Goal: Information Seeking & Learning: Learn about a topic

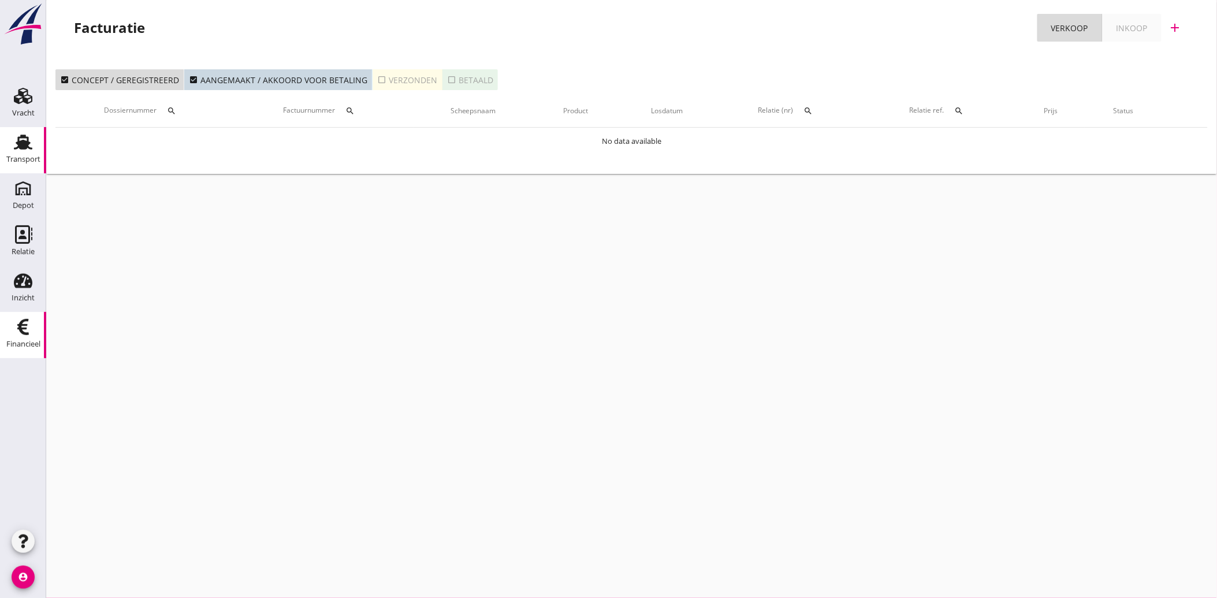
click at [37, 147] on link "Transport Transport" at bounding box center [23, 150] width 46 height 46
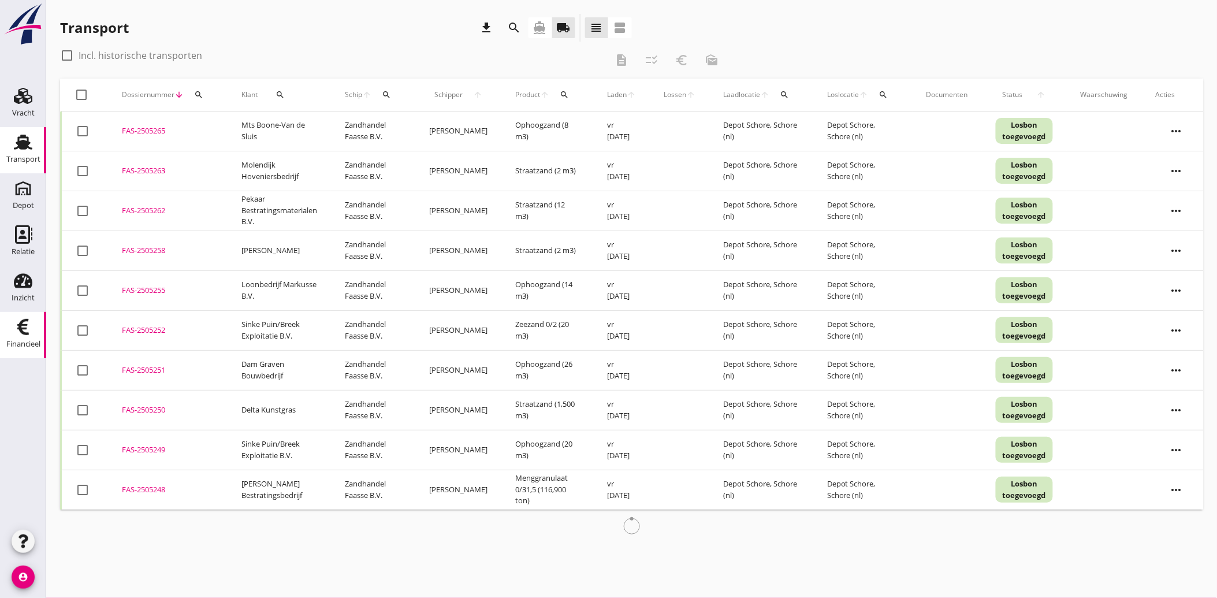
click at [24, 335] on icon "Financieel" at bounding box center [23, 327] width 18 height 18
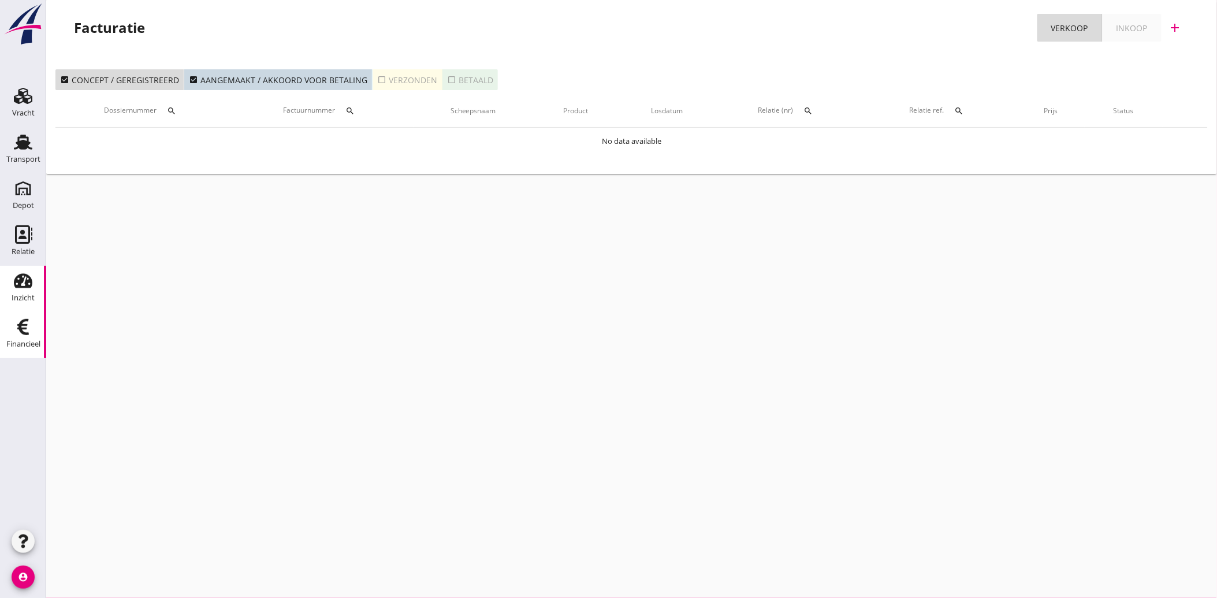
click at [24, 274] on use at bounding box center [23, 281] width 18 height 14
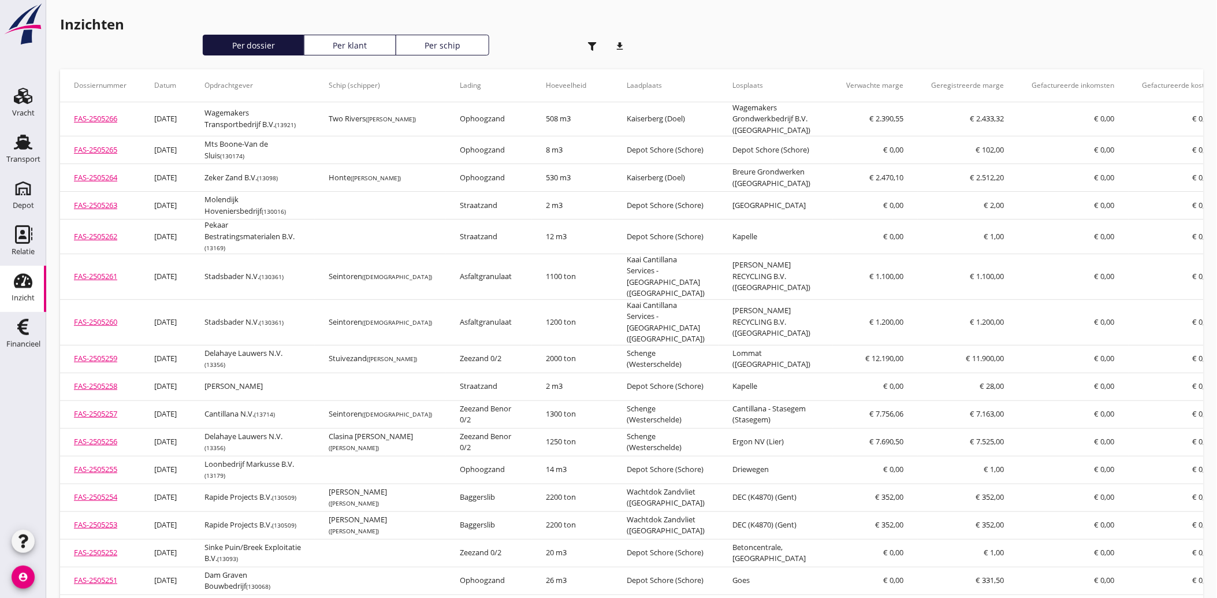
click at [590, 44] on icon "button" at bounding box center [592, 46] width 9 height 9
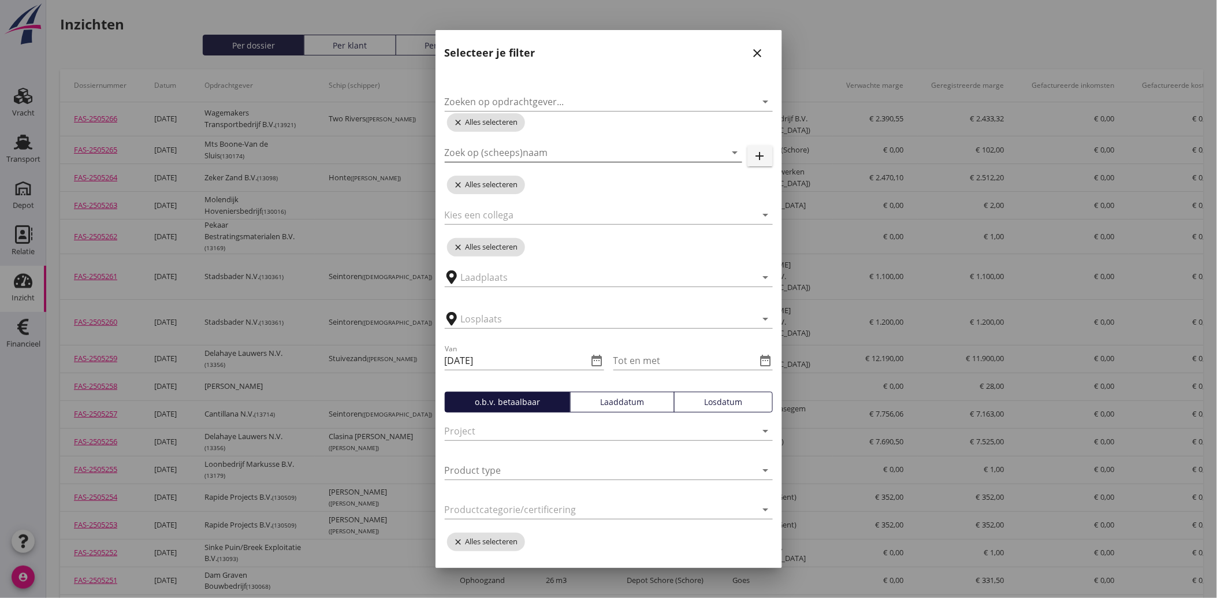
click at [522, 152] on input "Zoek op (scheeps)naam" at bounding box center [577, 152] width 265 height 18
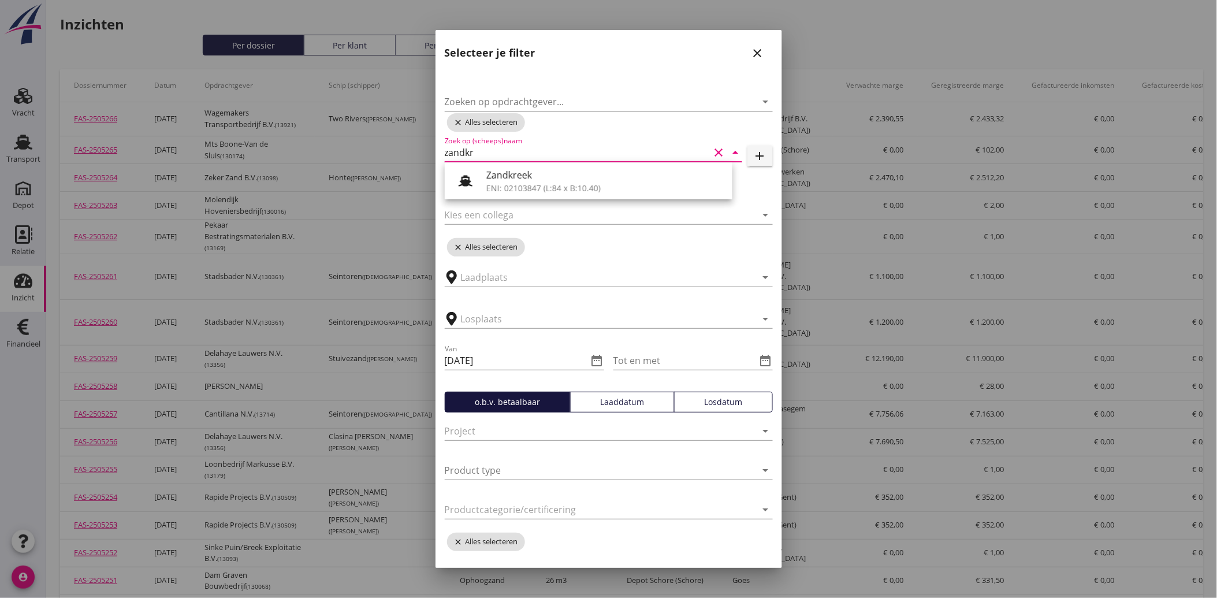
type input "zandkre"
click at [511, 169] on div "Zandkreek" at bounding box center [604, 175] width 237 height 14
click at [592, 357] on icon "date_range" at bounding box center [597, 360] width 14 height 14
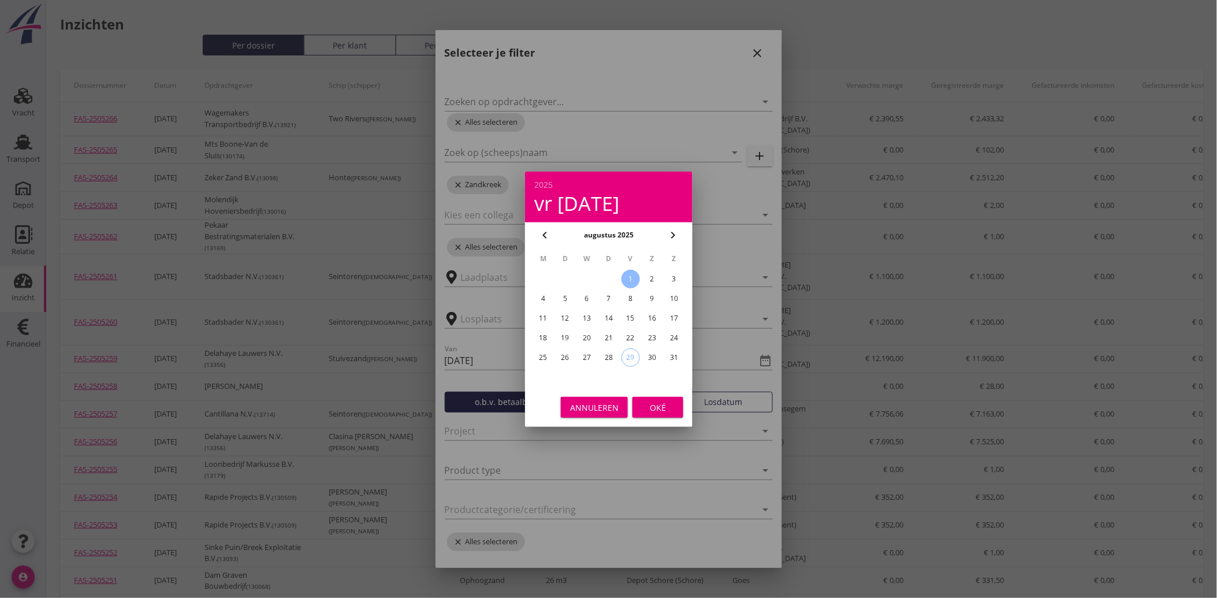
click at [543, 232] on icon "chevron_left" at bounding box center [545, 235] width 14 height 14
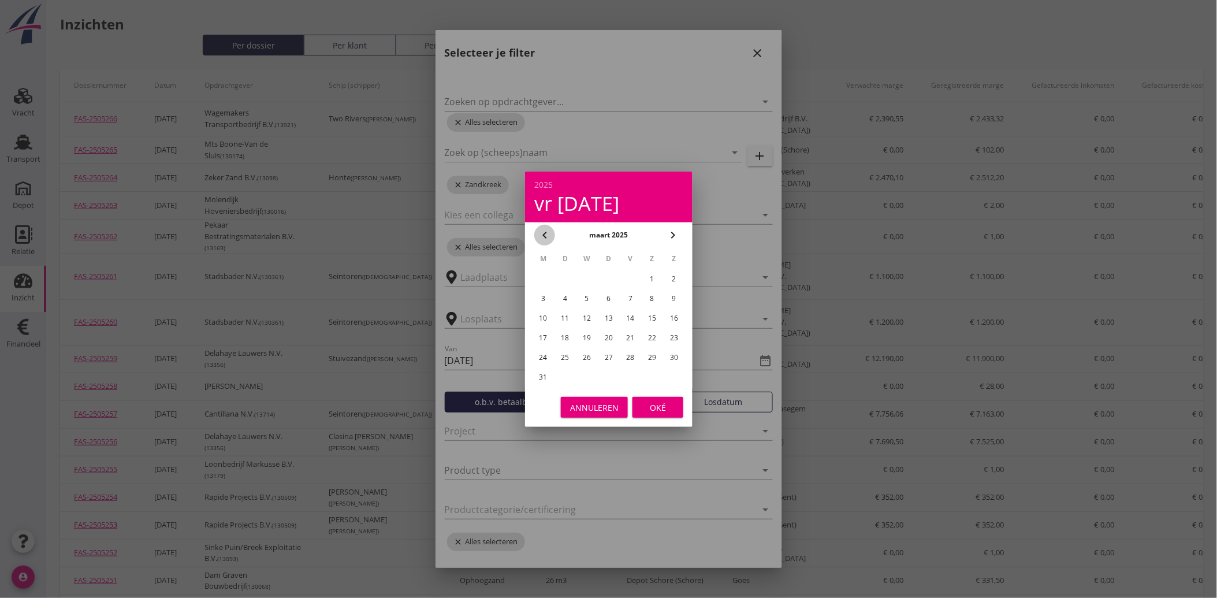
click at [543, 232] on icon "chevron_left" at bounding box center [545, 235] width 14 height 14
click at [586, 274] on div "1" at bounding box center [587, 279] width 18 height 18
type input "[DATE]"
click at [653, 404] on div "Oké" at bounding box center [658, 407] width 32 height 12
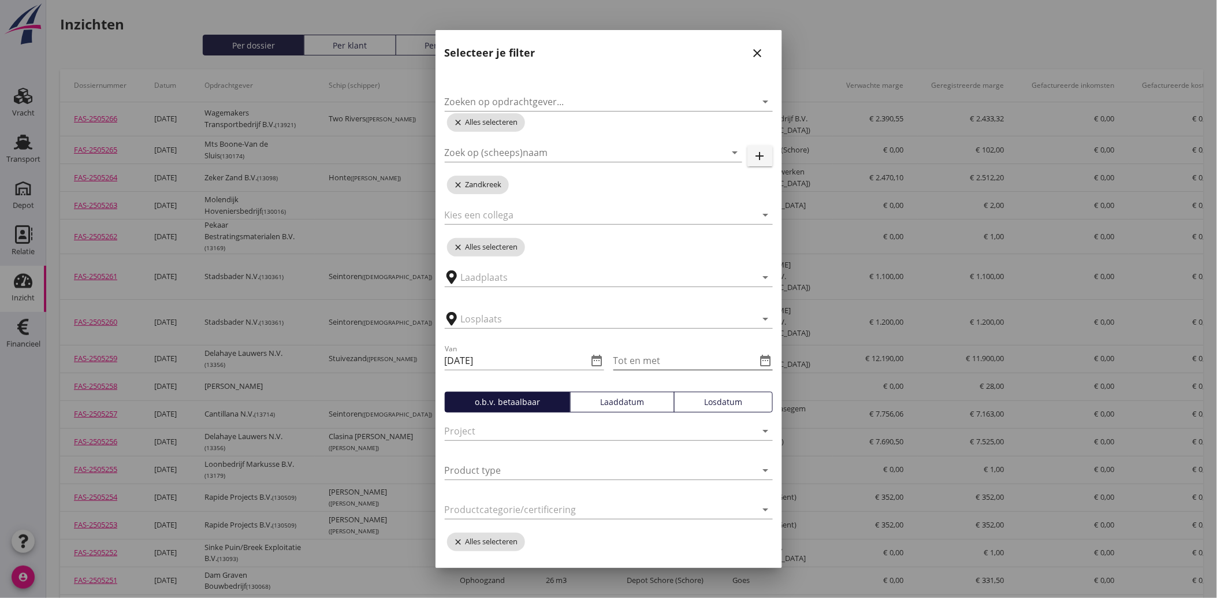
click at [759, 359] on icon "date_range" at bounding box center [766, 360] width 14 height 14
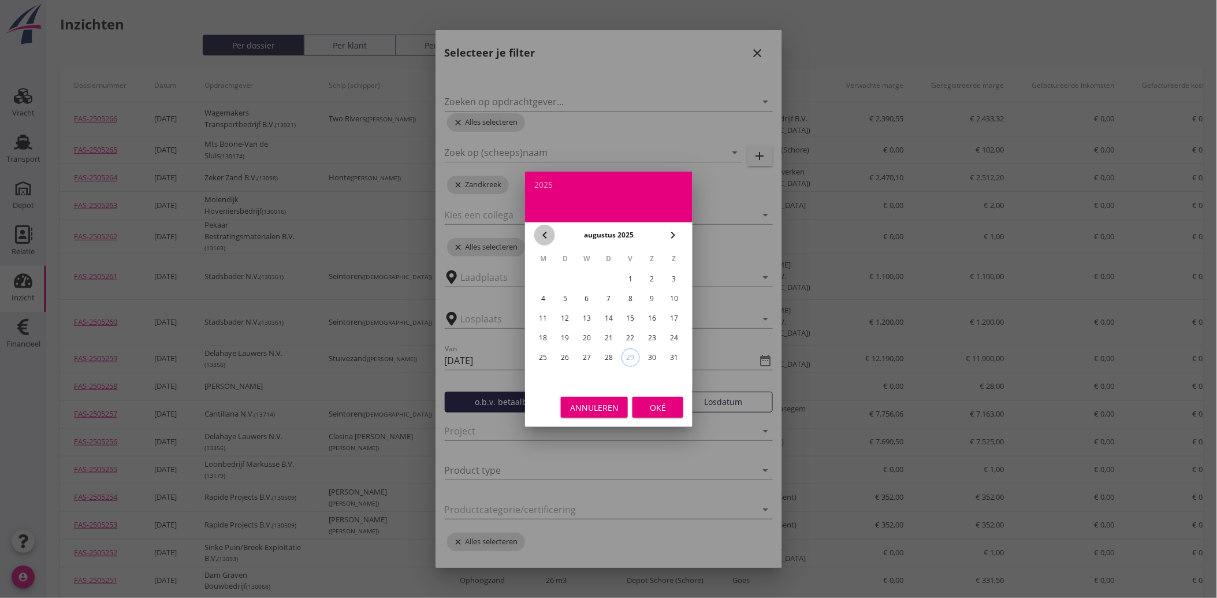
click at [543, 233] on icon "chevron_left" at bounding box center [545, 235] width 14 height 14
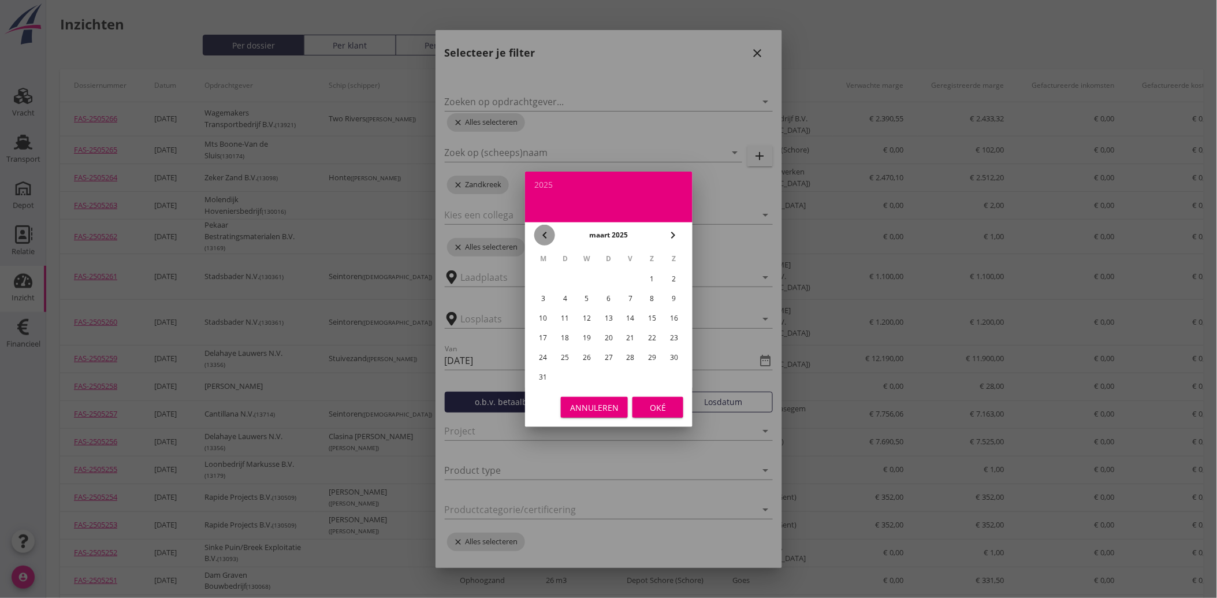
click at [543, 233] on icon "chevron_left" at bounding box center [545, 235] width 14 height 14
click at [672, 231] on icon "chevron_right" at bounding box center [673, 235] width 14 height 14
click at [635, 349] on div "31" at bounding box center [630, 357] width 18 height 18
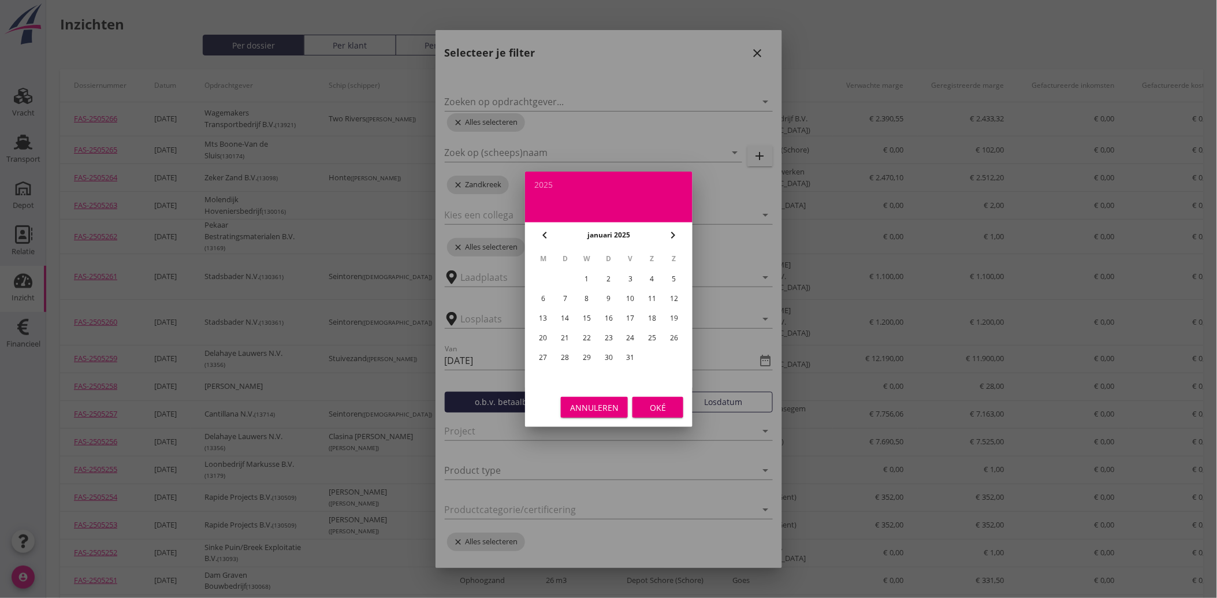
type input "[DATE]"
click at [666, 408] on div "Oké" at bounding box center [658, 407] width 32 height 12
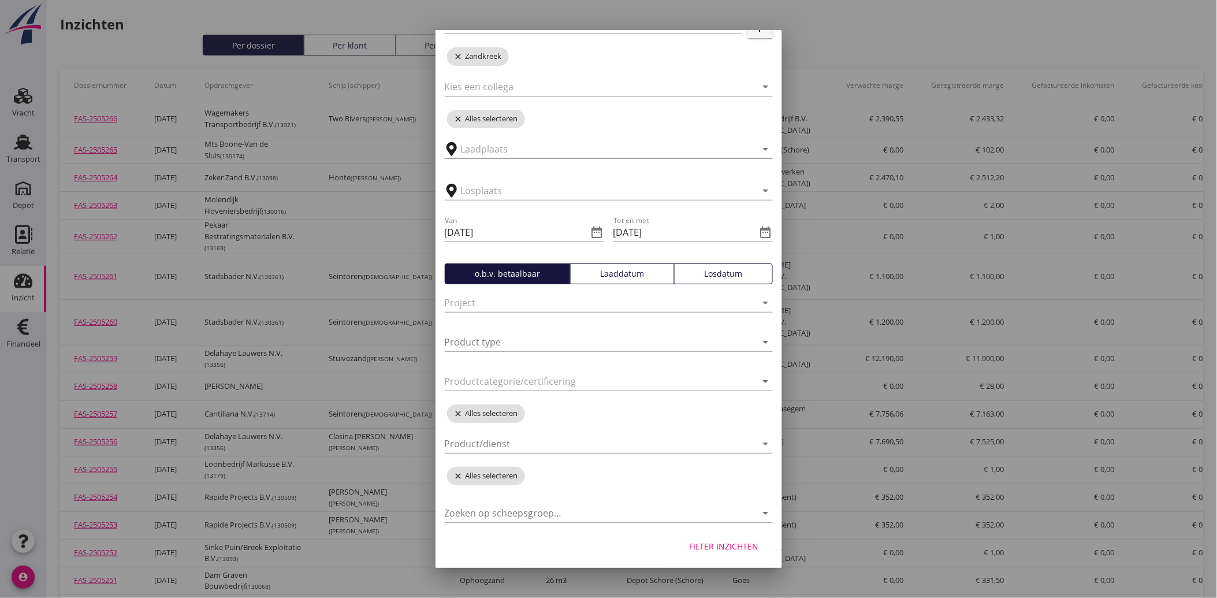
scroll to position [130, 0]
click at [701, 536] on button "Filter inzichten" at bounding box center [724, 544] width 88 height 21
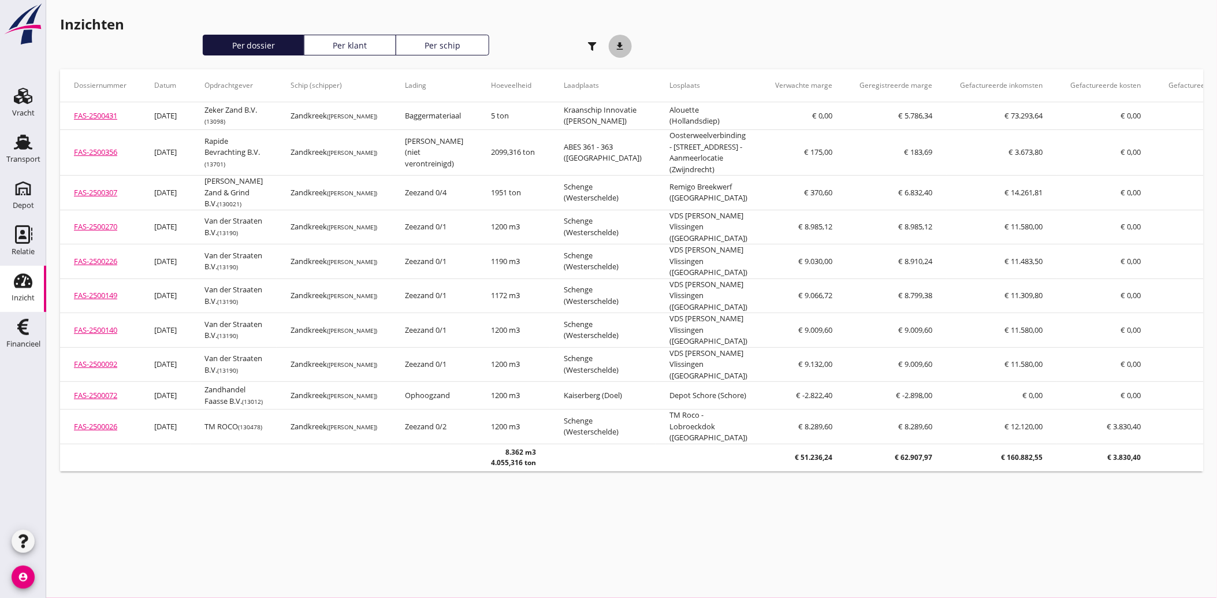
click at [621, 45] on icon "download" at bounding box center [620, 46] width 23 height 23
click at [594, 43] on use "button" at bounding box center [592, 46] width 9 height 9
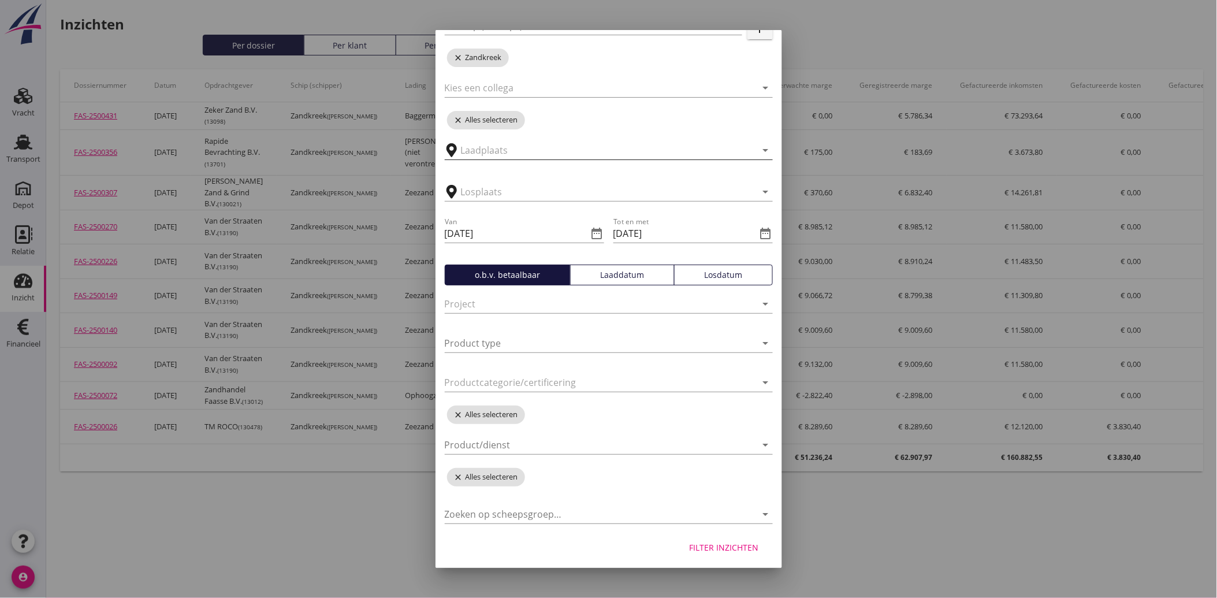
scroll to position [130, 0]
click at [530, 441] on div at bounding box center [601, 442] width 312 height 18
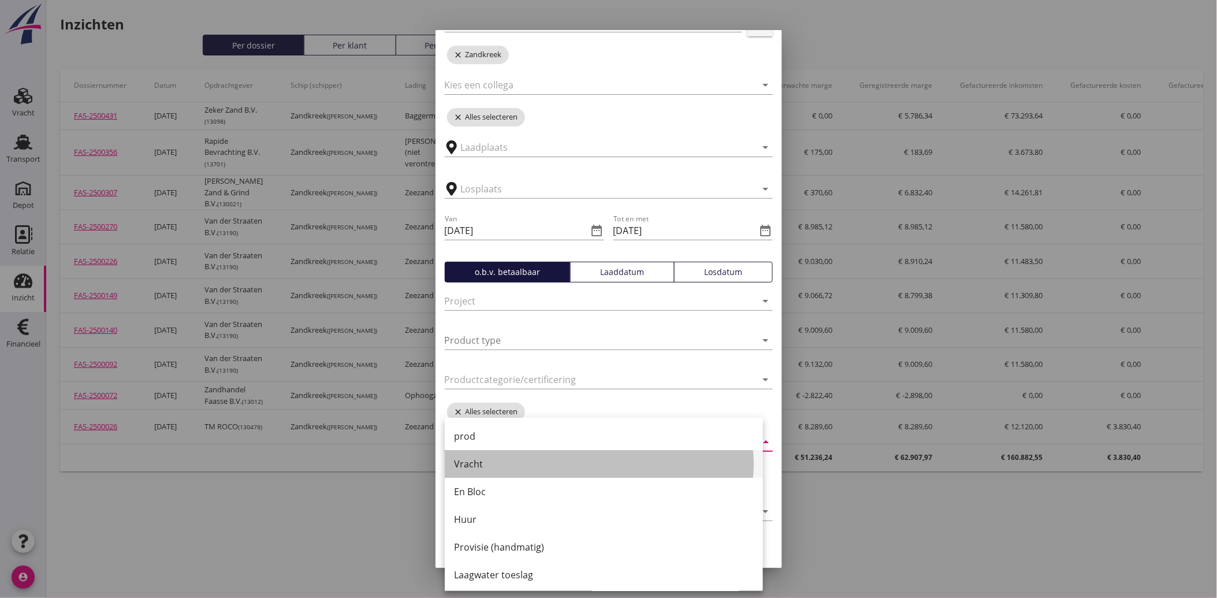
click at [485, 466] on div "Vracht" at bounding box center [604, 464] width 300 height 14
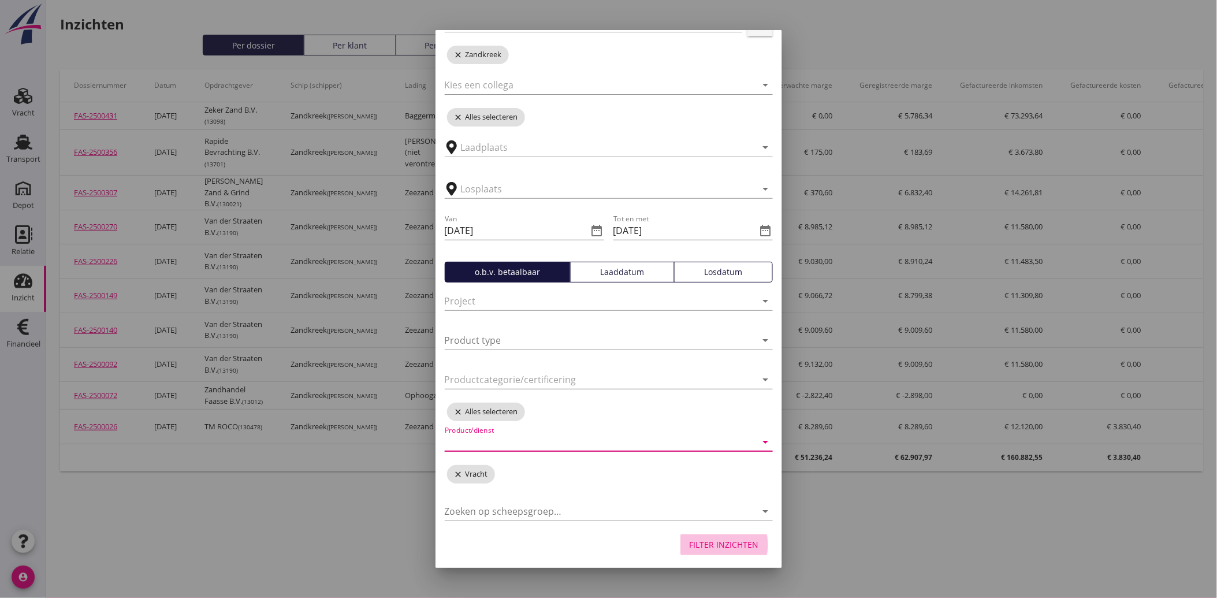
click at [728, 544] on div "Filter inzichten" at bounding box center [724, 544] width 69 height 12
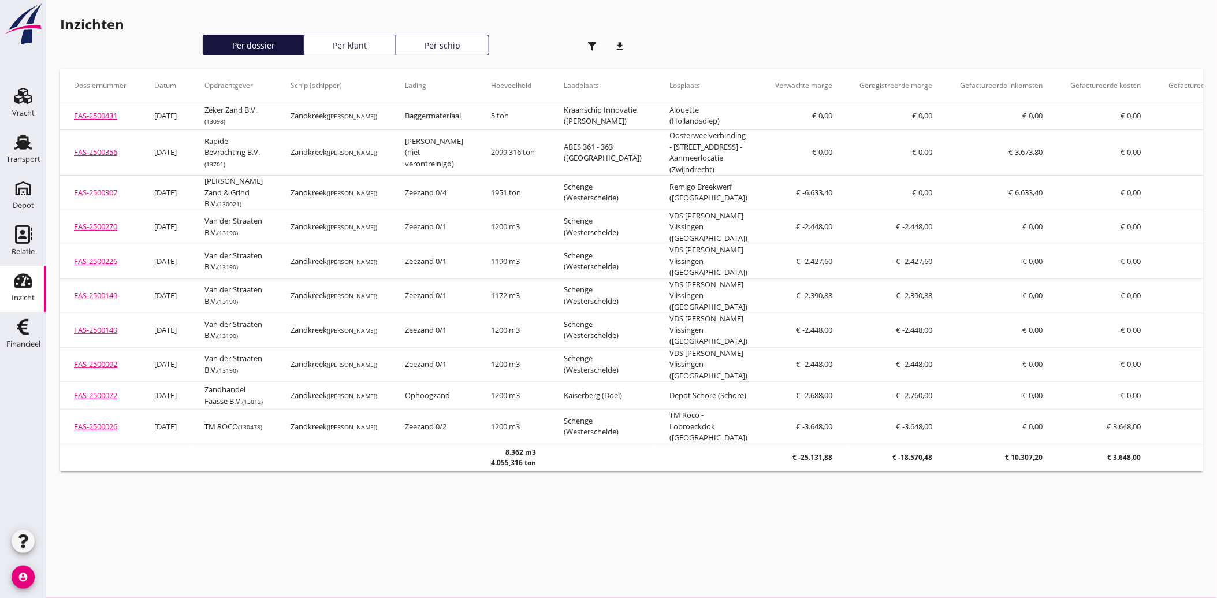
click at [593, 44] on use "button" at bounding box center [592, 46] width 9 height 9
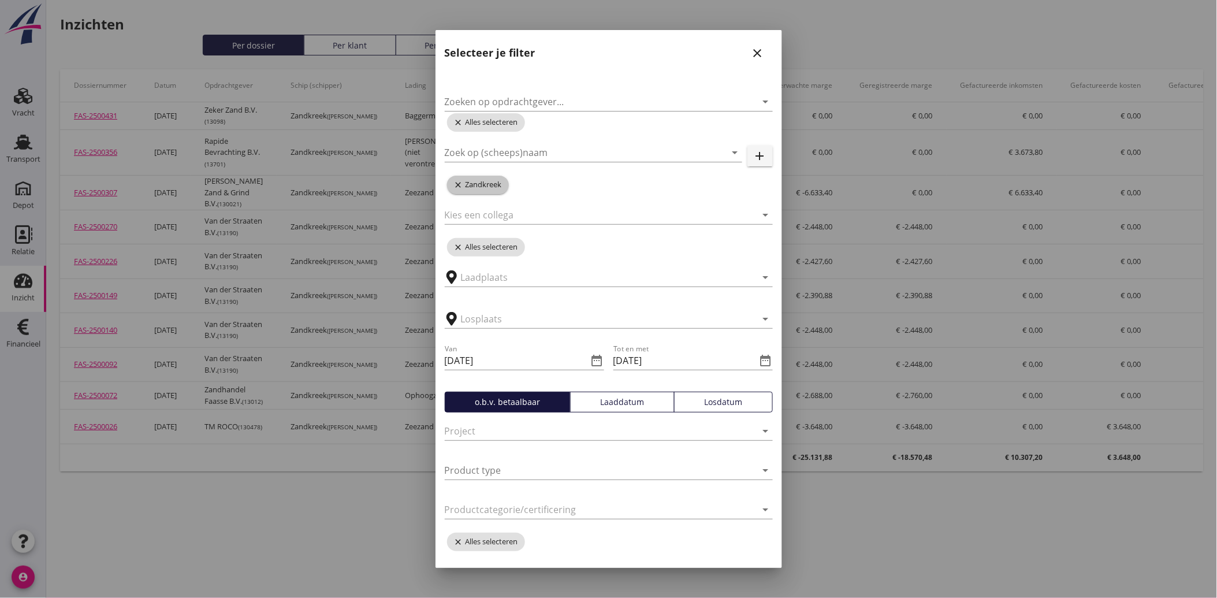
click at [459, 181] on icon "close" at bounding box center [460, 184] width 12 height 9
click at [486, 151] on input "Zoek op (scheeps)naam" at bounding box center [577, 152] width 265 height 18
type input "clasina"
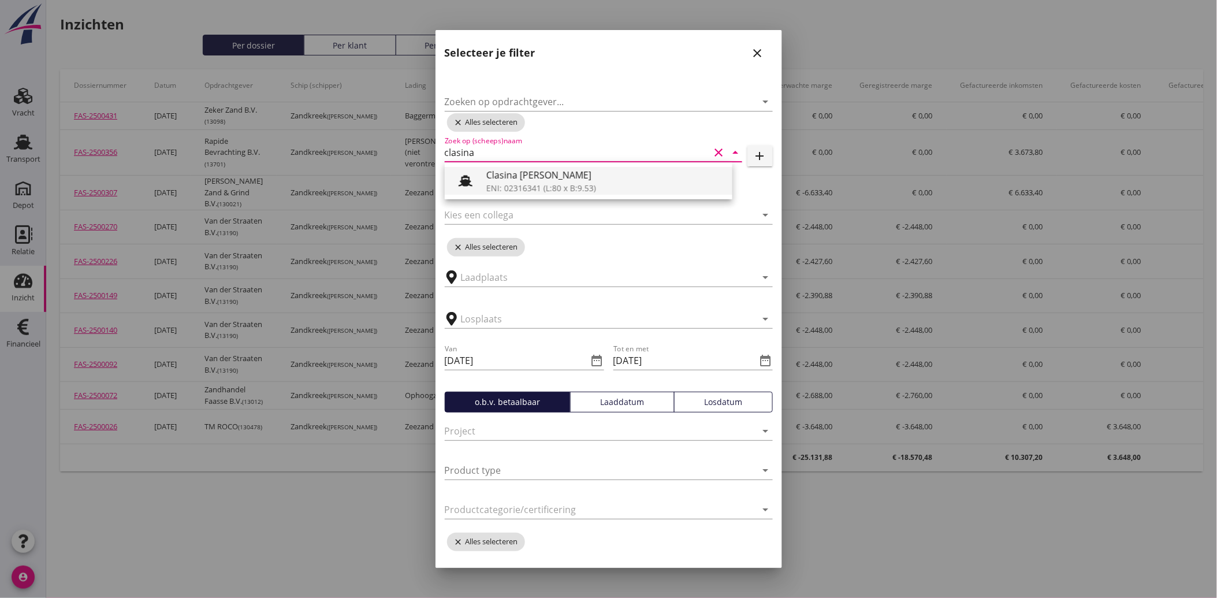
click at [499, 172] on div "Clasina [PERSON_NAME]" at bounding box center [604, 175] width 237 height 14
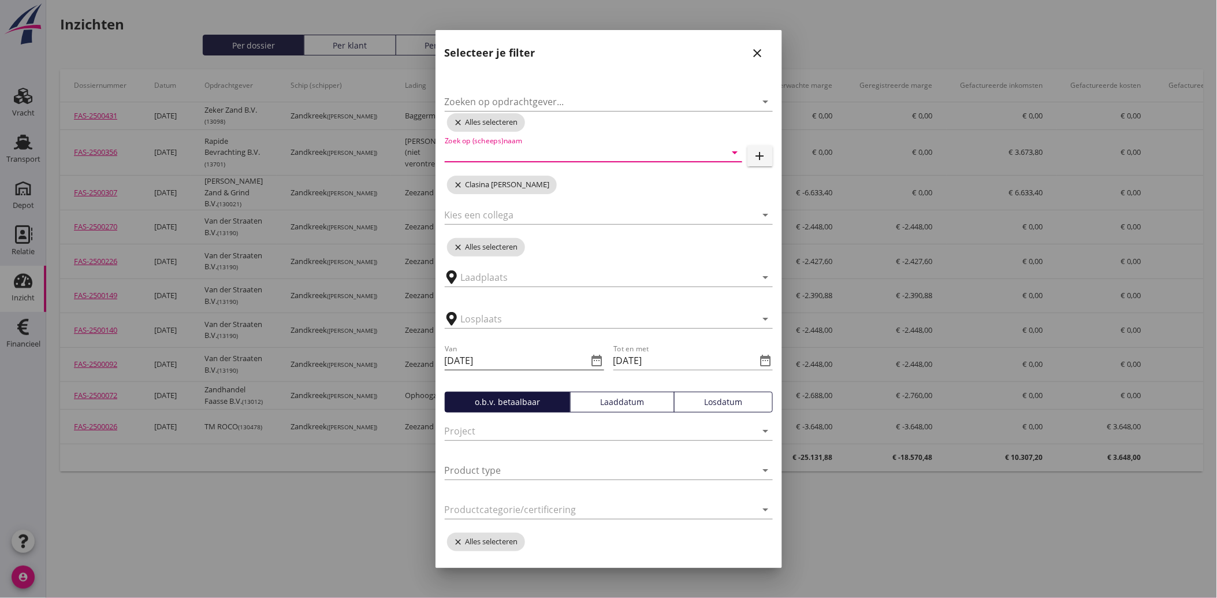
click at [590, 360] on icon "date_range" at bounding box center [597, 360] width 14 height 14
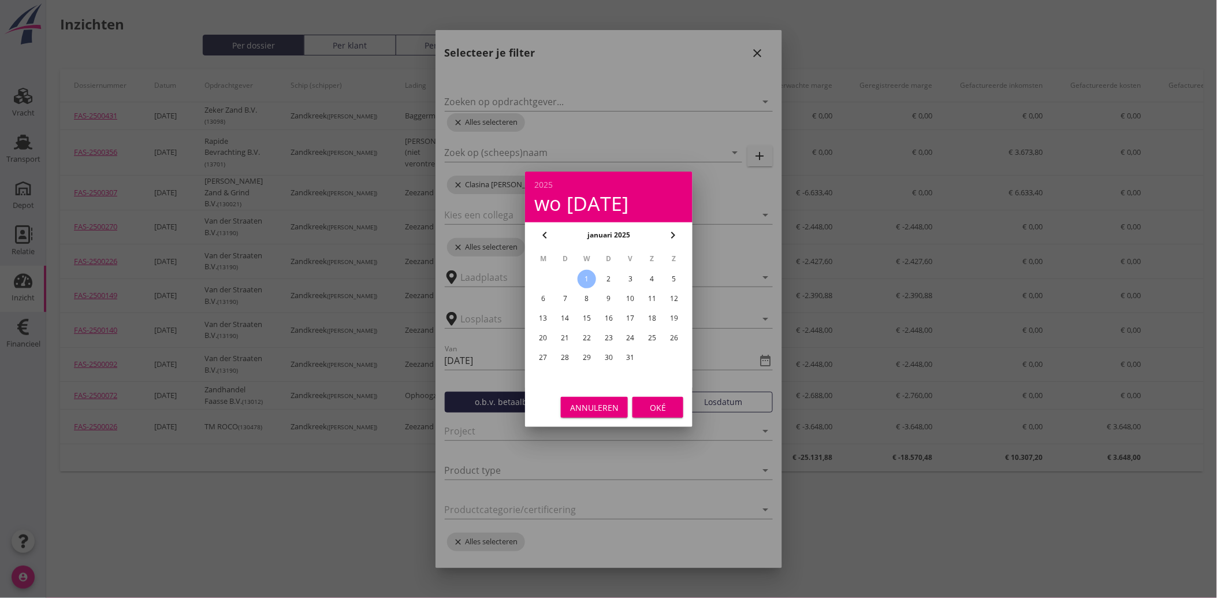
click at [676, 233] on icon "chevron_right" at bounding box center [673, 235] width 14 height 14
click at [604, 277] on div "1" at bounding box center [608, 279] width 18 height 18
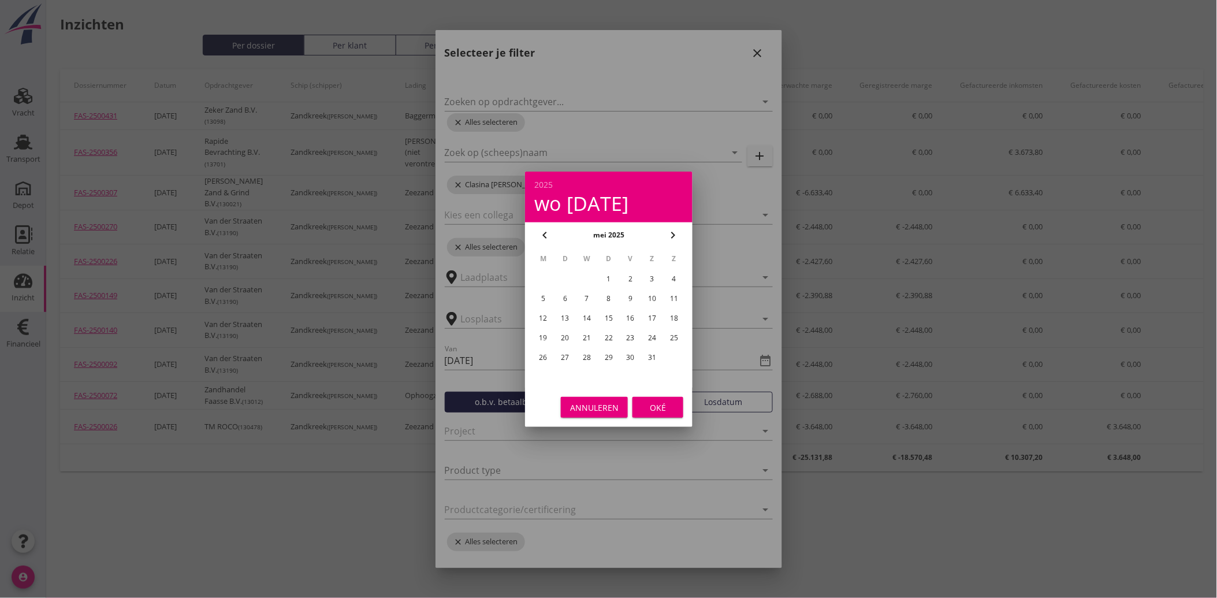
type input "[DATE]"
drag, startPoint x: 642, startPoint y: 395, endPoint x: 644, endPoint y: 401, distance: 6.6
click at [642, 396] on div "Annuleren Oké" at bounding box center [608, 407] width 167 height 39
click at [644, 401] on div "Oké" at bounding box center [658, 407] width 32 height 12
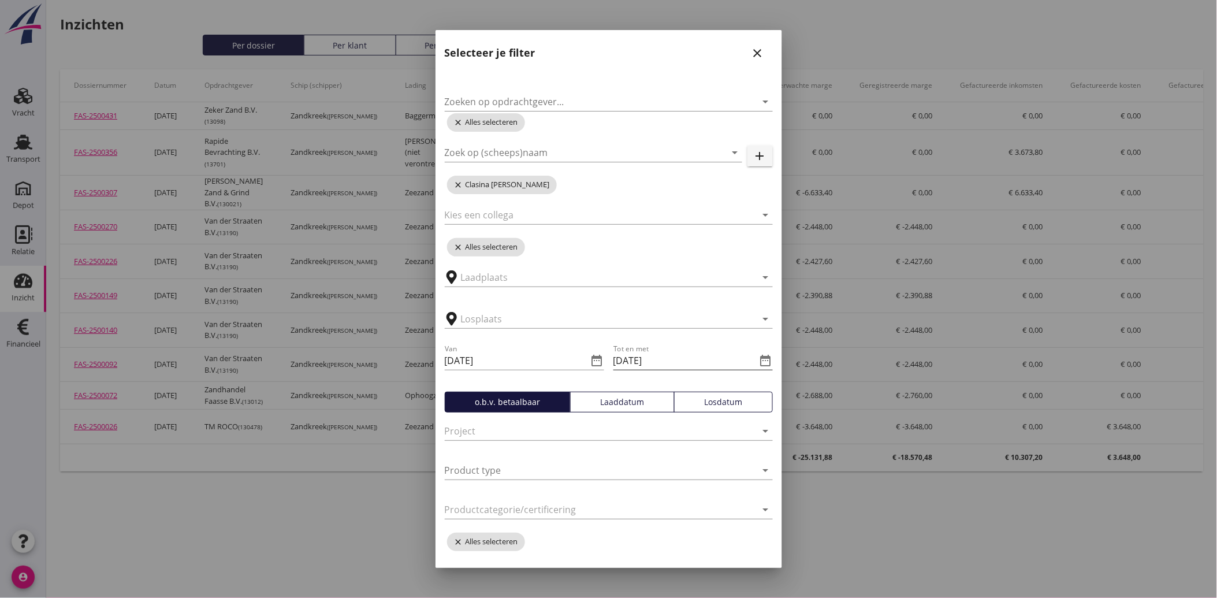
click at [759, 358] on icon "date_range" at bounding box center [766, 360] width 14 height 14
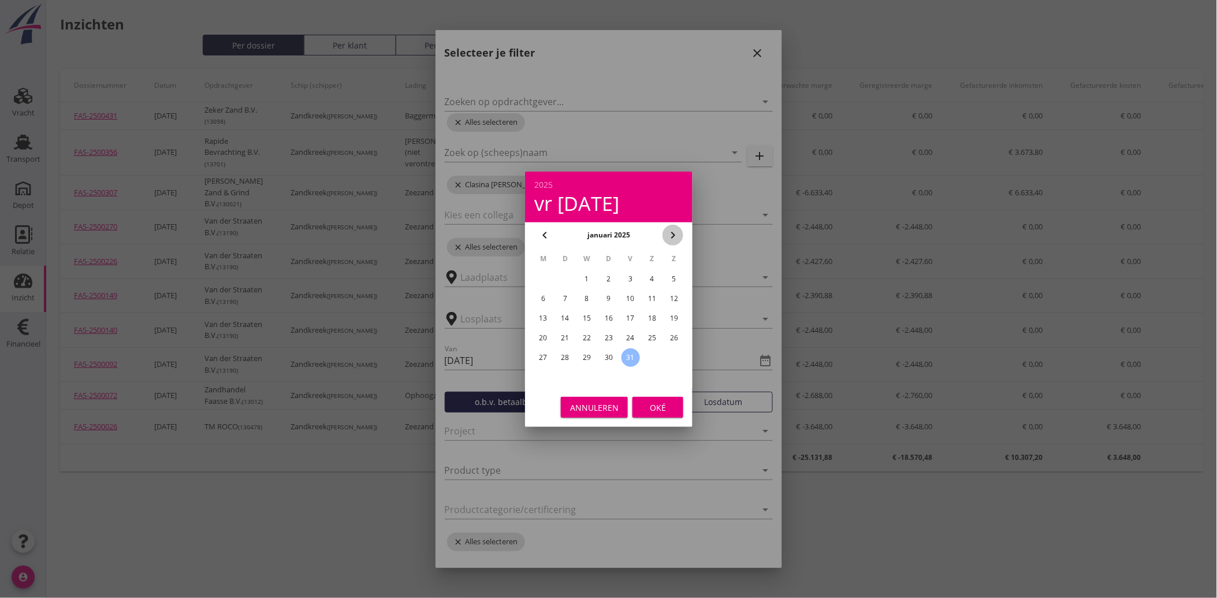
click at [672, 233] on icon "chevron_right" at bounding box center [673, 235] width 14 height 14
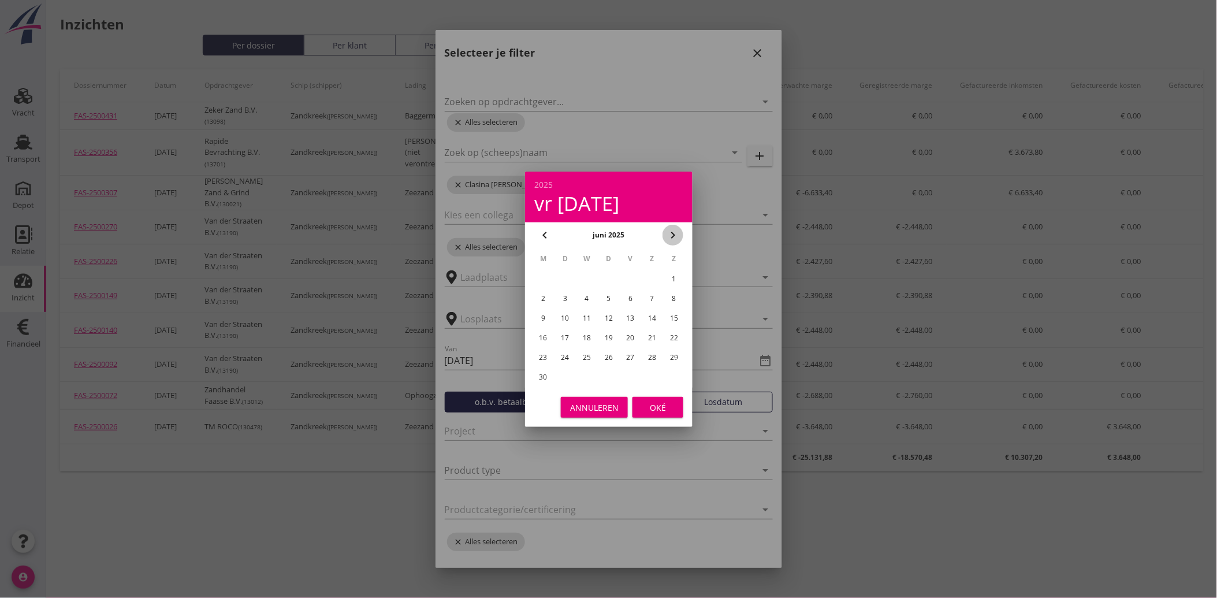
click at [672, 233] on icon "chevron_right" at bounding box center [673, 235] width 14 height 14
click at [545, 233] on icon "chevron_left" at bounding box center [545, 235] width 14 height 14
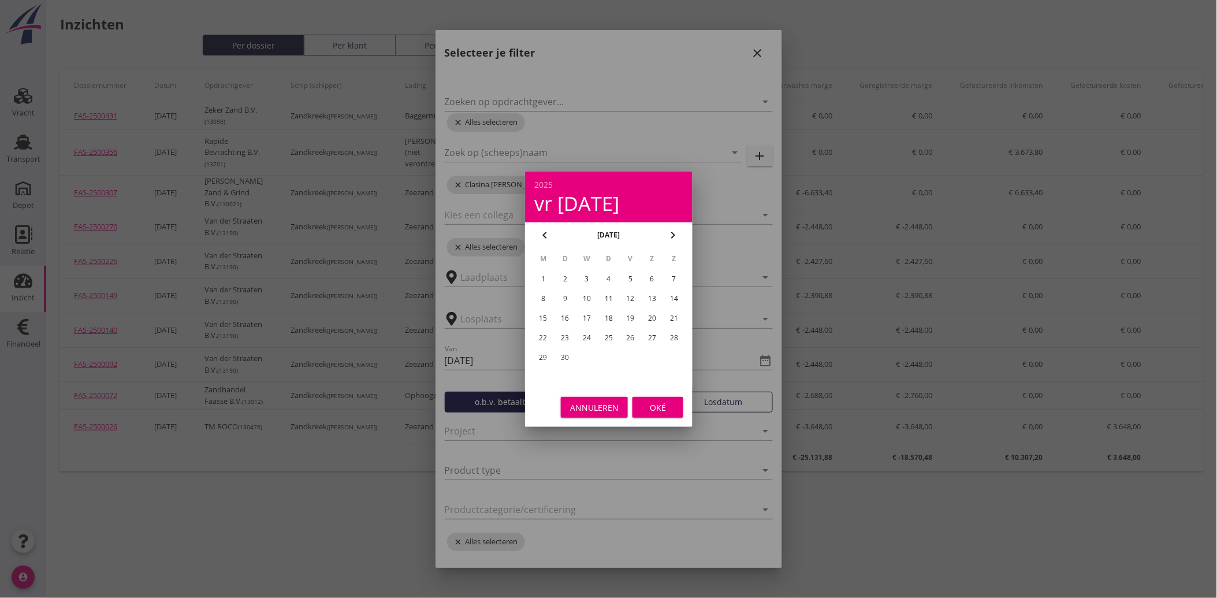
click at [545, 233] on icon "chevron_left" at bounding box center [545, 235] width 14 height 14
click at [675, 355] on div "31" at bounding box center [674, 357] width 18 height 18
type input "[DATE]"
click at [655, 408] on div "Oké" at bounding box center [658, 407] width 32 height 12
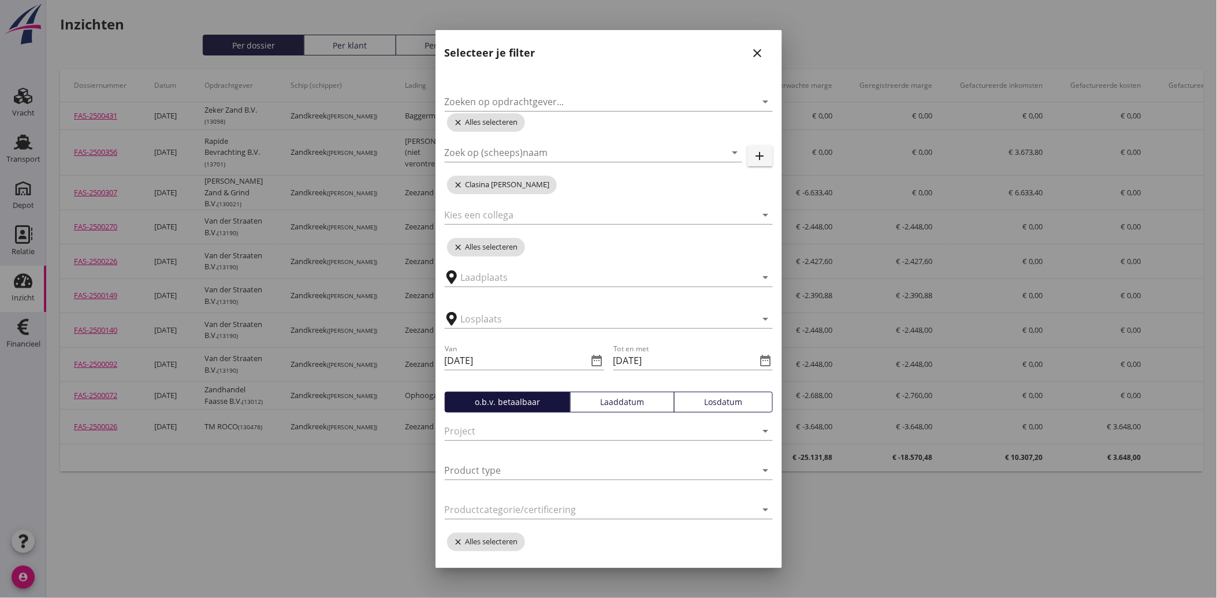
click at [701, 406] on div "Losdatum" at bounding box center [723, 402] width 88 height 12
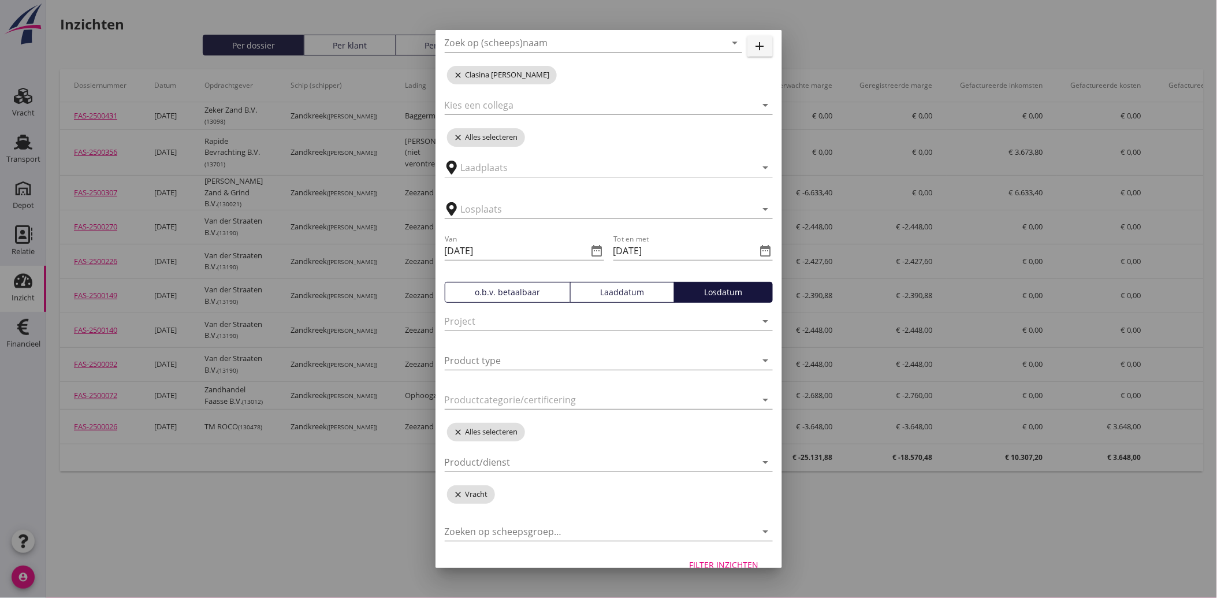
scroll to position [128, 0]
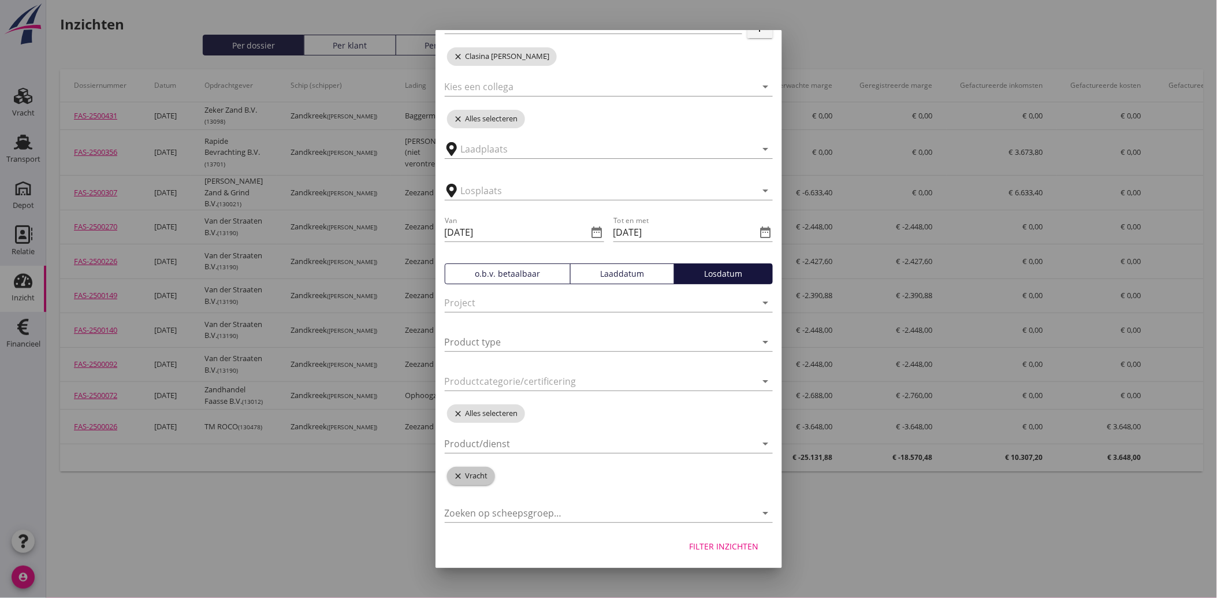
click at [462, 474] on icon "close" at bounding box center [460, 475] width 12 height 9
click at [707, 541] on div "Filter inzichten" at bounding box center [724, 544] width 69 height 12
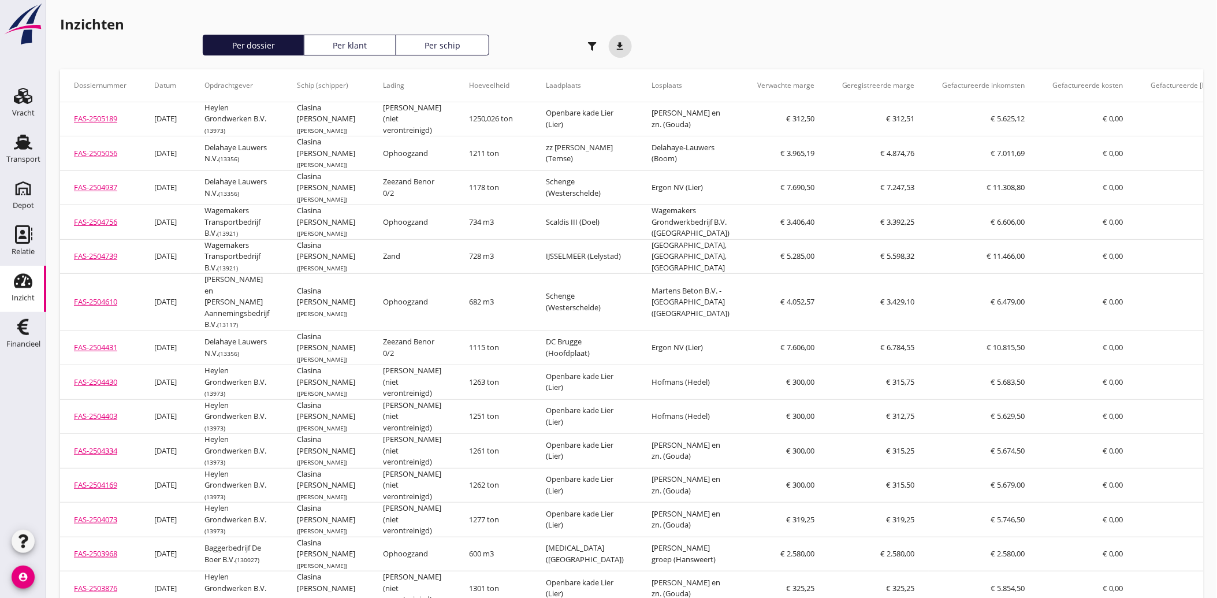
click at [625, 46] on icon "download" at bounding box center [620, 46] width 23 height 23
click at [591, 44] on use "button" at bounding box center [592, 46] width 9 height 9
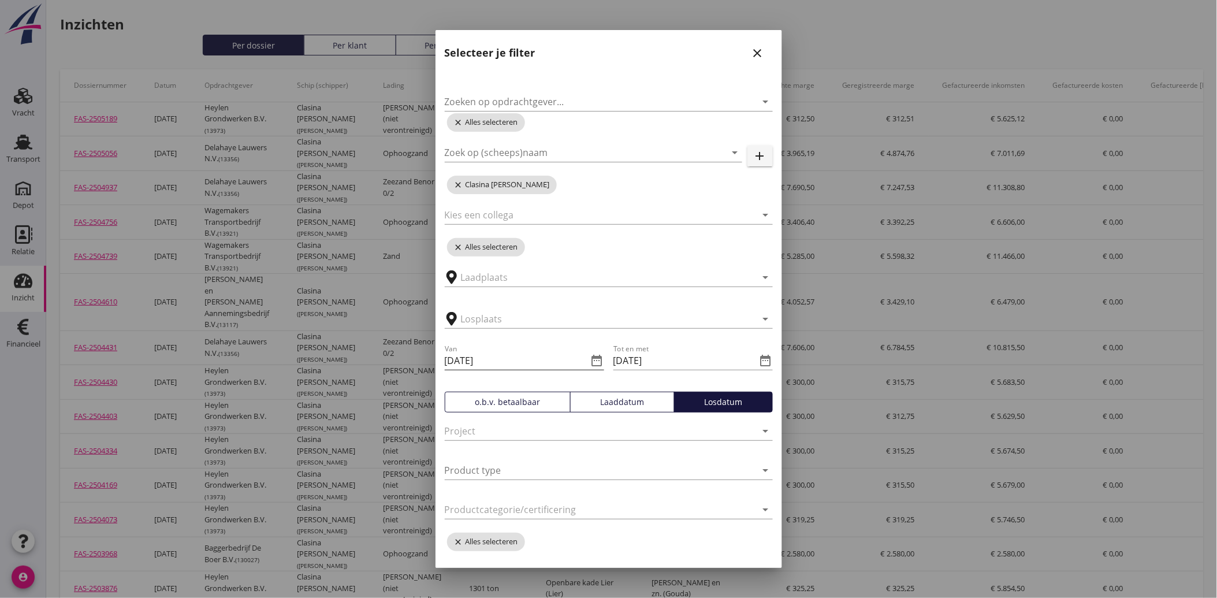
click at [590, 358] on icon "date_range" at bounding box center [597, 360] width 14 height 14
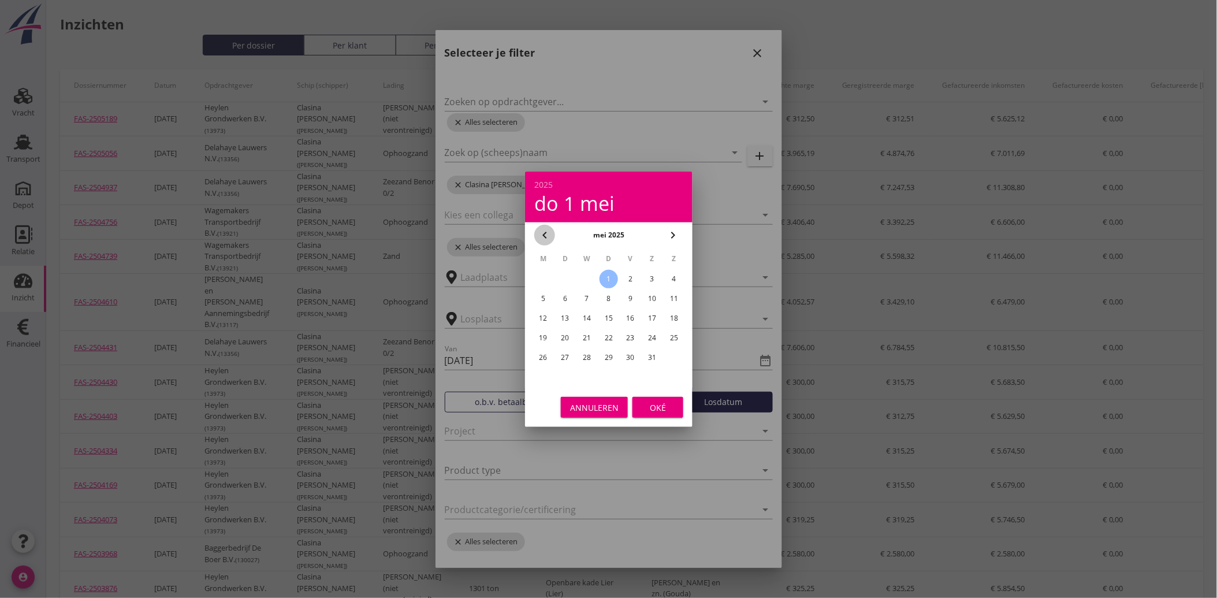
click at [550, 237] on icon "chevron_left" at bounding box center [545, 235] width 14 height 14
click at [569, 334] on div "22" at bounding box center [565, 338] width 18 height 18
type input "[DATE]"
click at [661, 403] on div "Oké" at bounding box center [658, 407] width 32 height 12
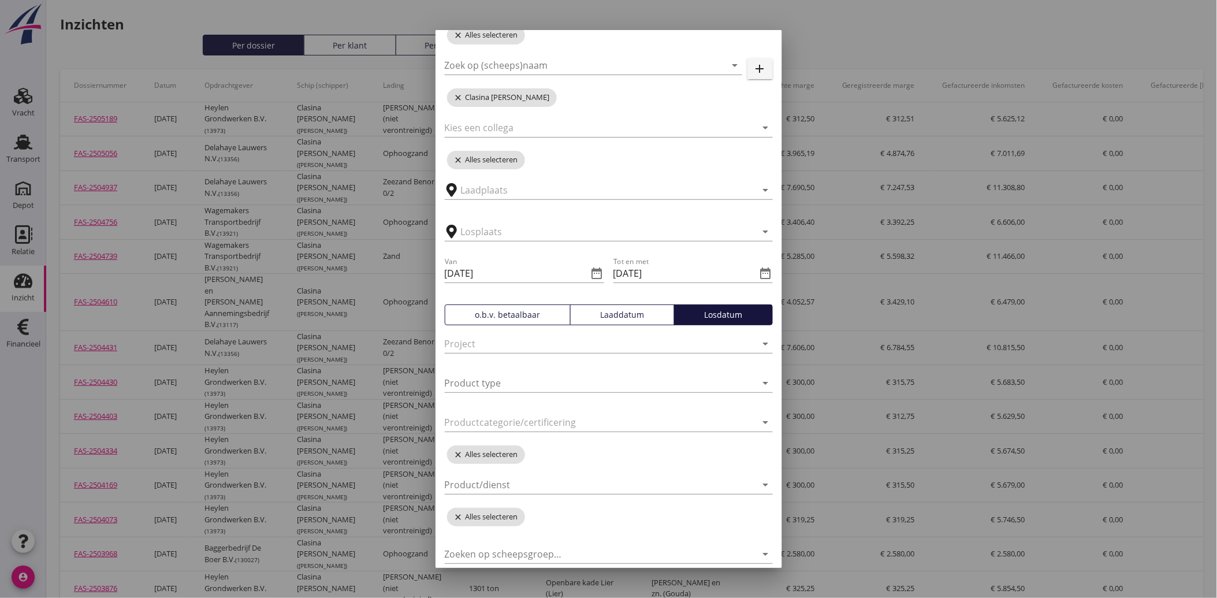
scroll to position [130, 0]
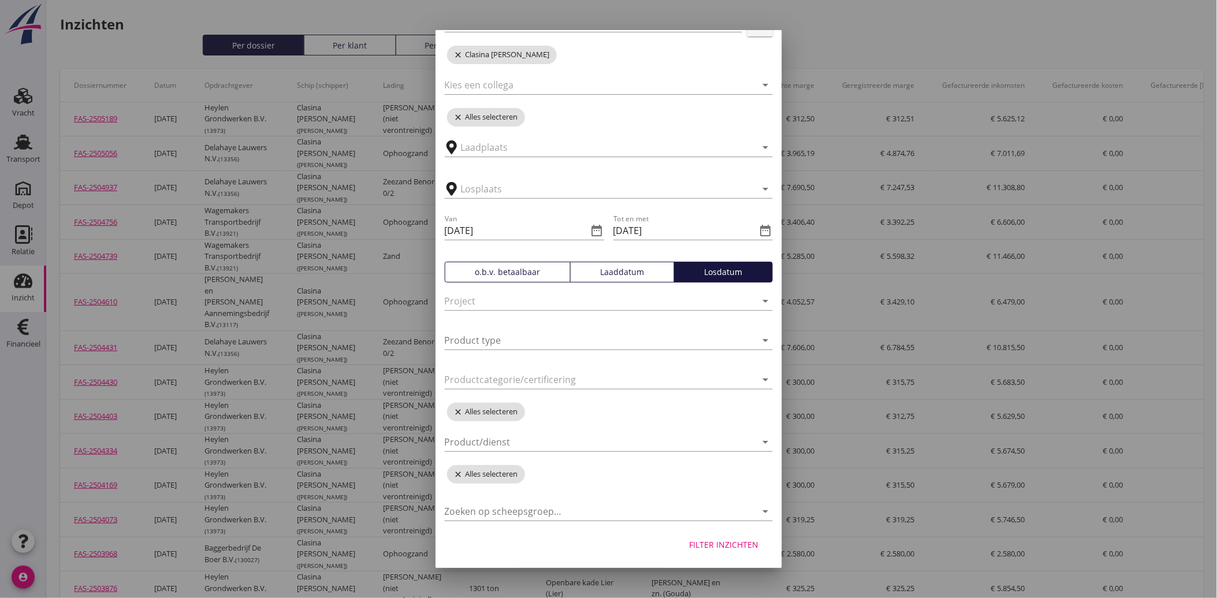
click at [732, 540] on div "Filter inzichten" at bounding box center [724, 544] width 69 height 12
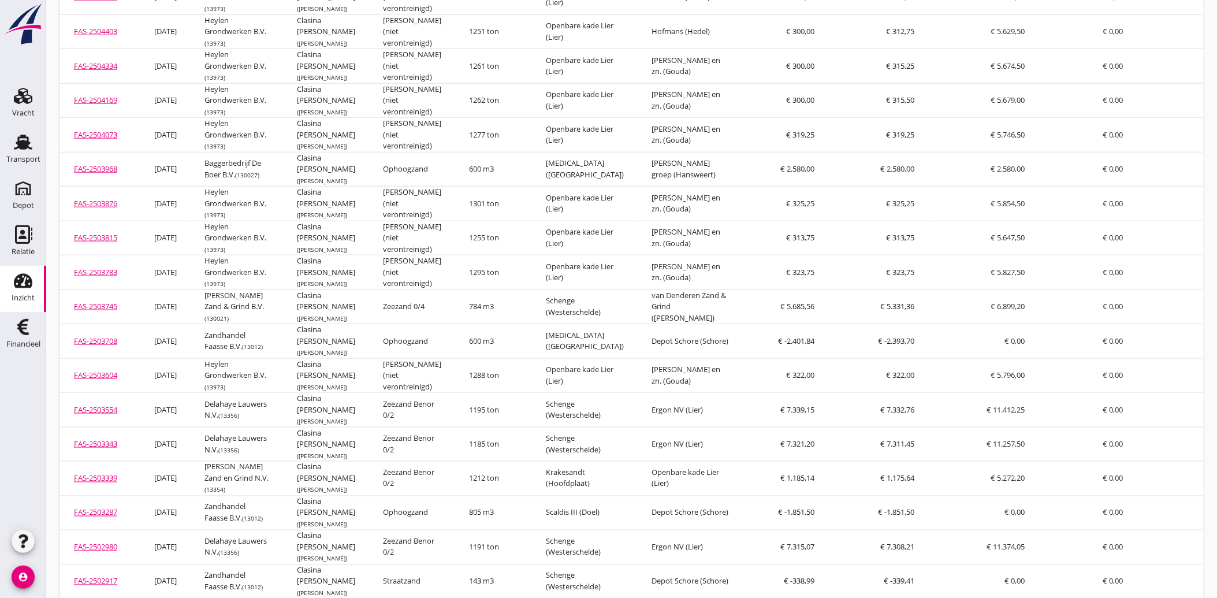
scroll to position [504, 0]
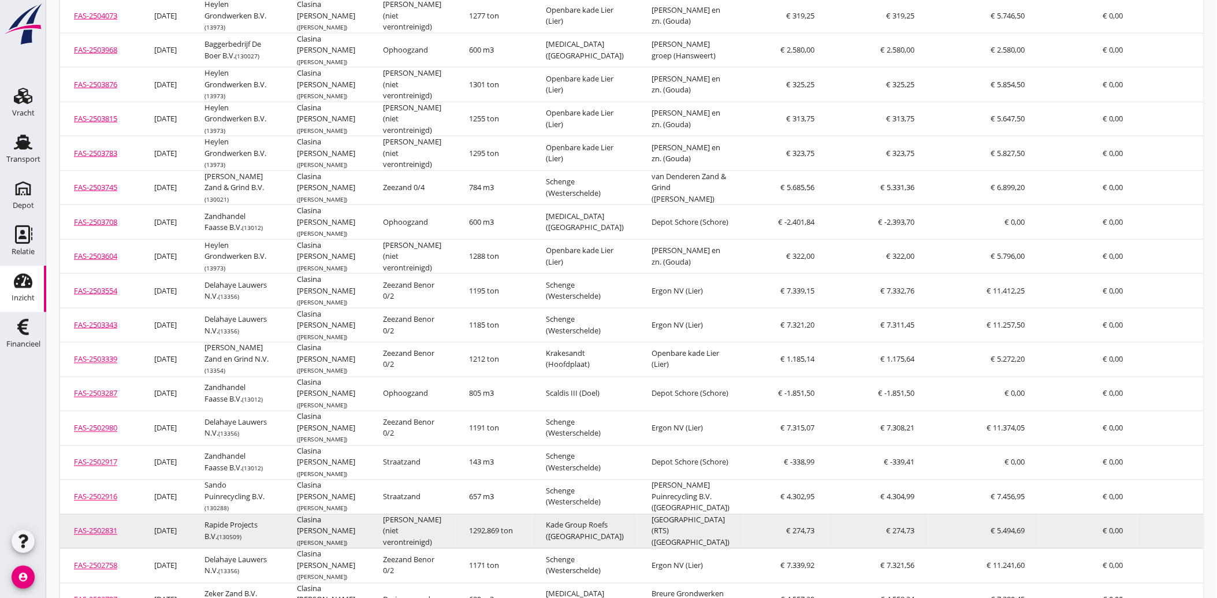
click at [103, 526] on link "FAS-2502831" at bounding box center [95, 531] width 43 height 10
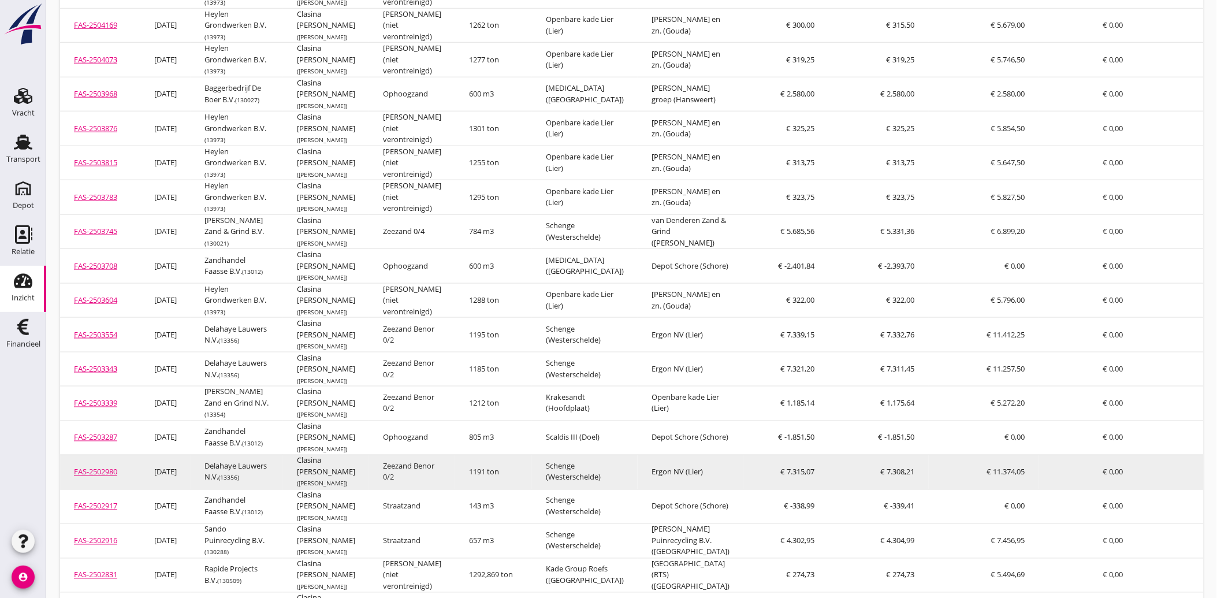
scroll to position [439, 0]
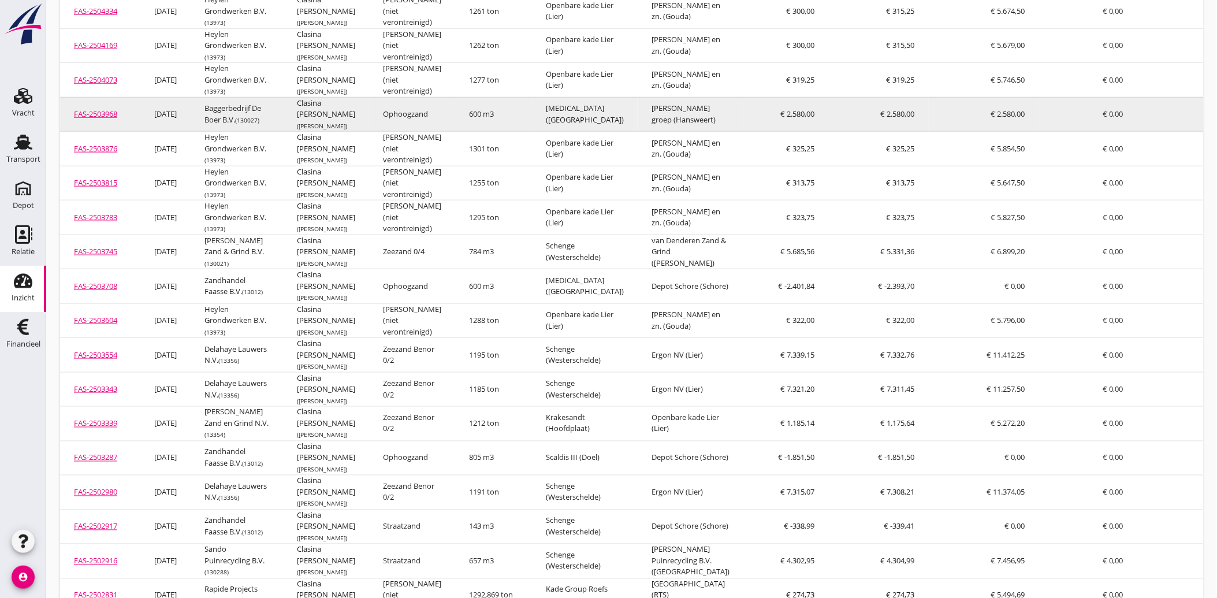
click at [85, 109] on link "FAS-2503968" at bounding box center [95, 114] width 43 height 10
